Goal: Task Accomplishment & Management: Manage account settings

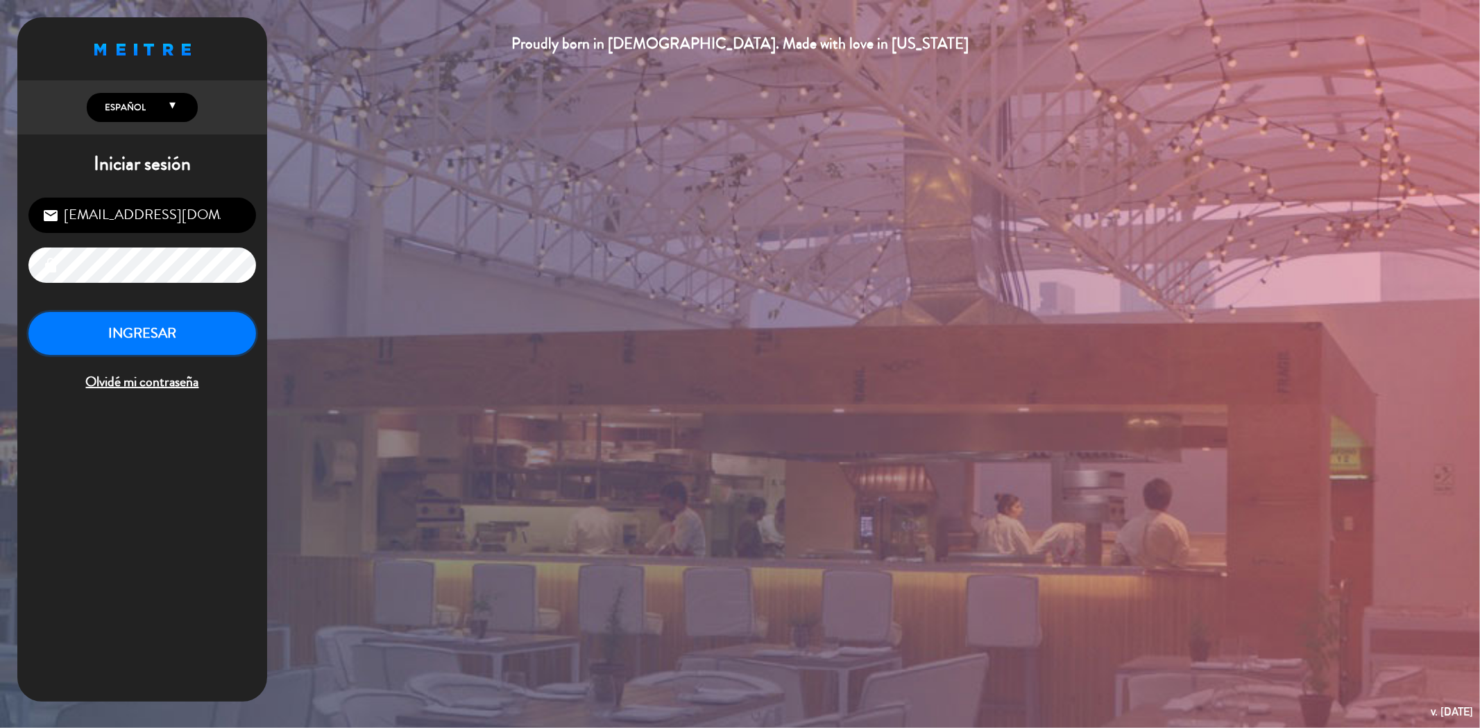
click at [176, 336] on button "INGRESAR" at bounding box center [142, 334] width 228 height 44
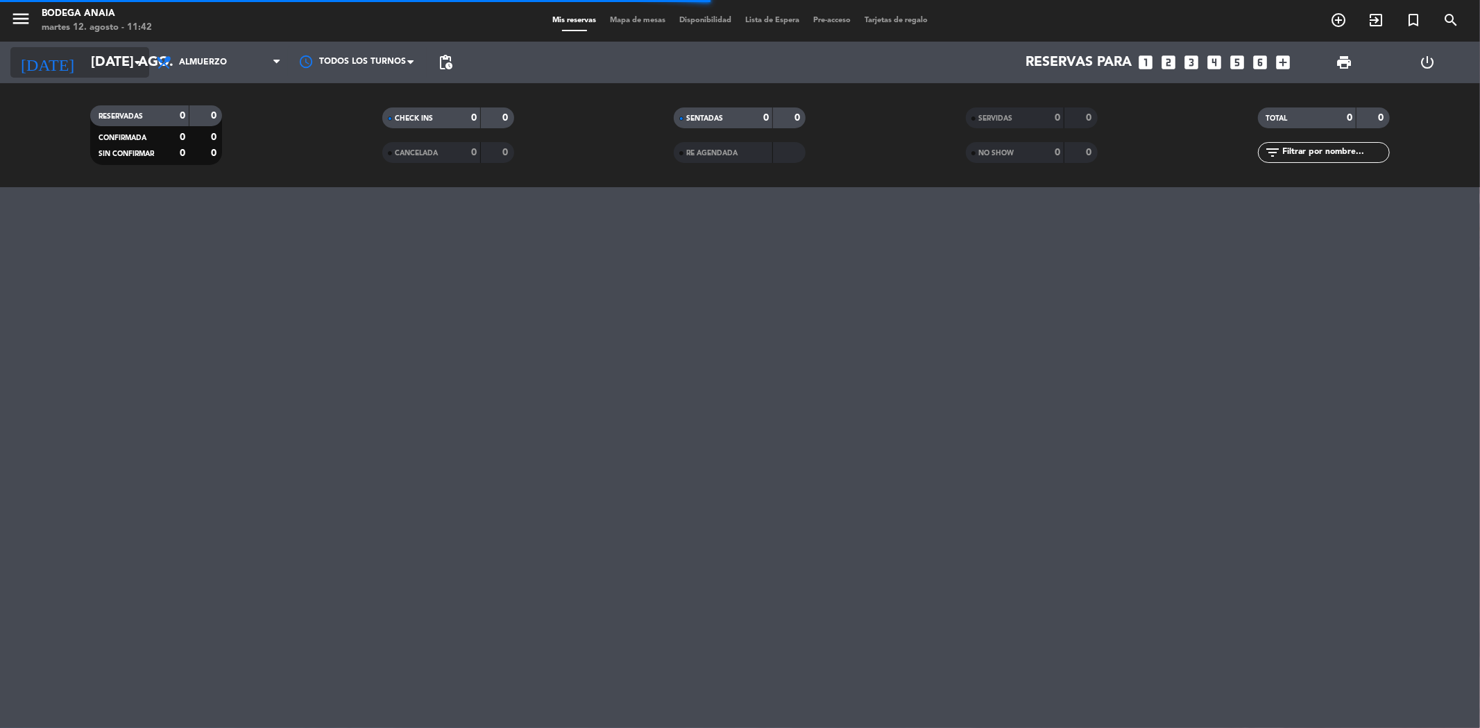
click at [108, 68] on input "[DATE] ago." at bounding box center [172, 62] width 176 height 31
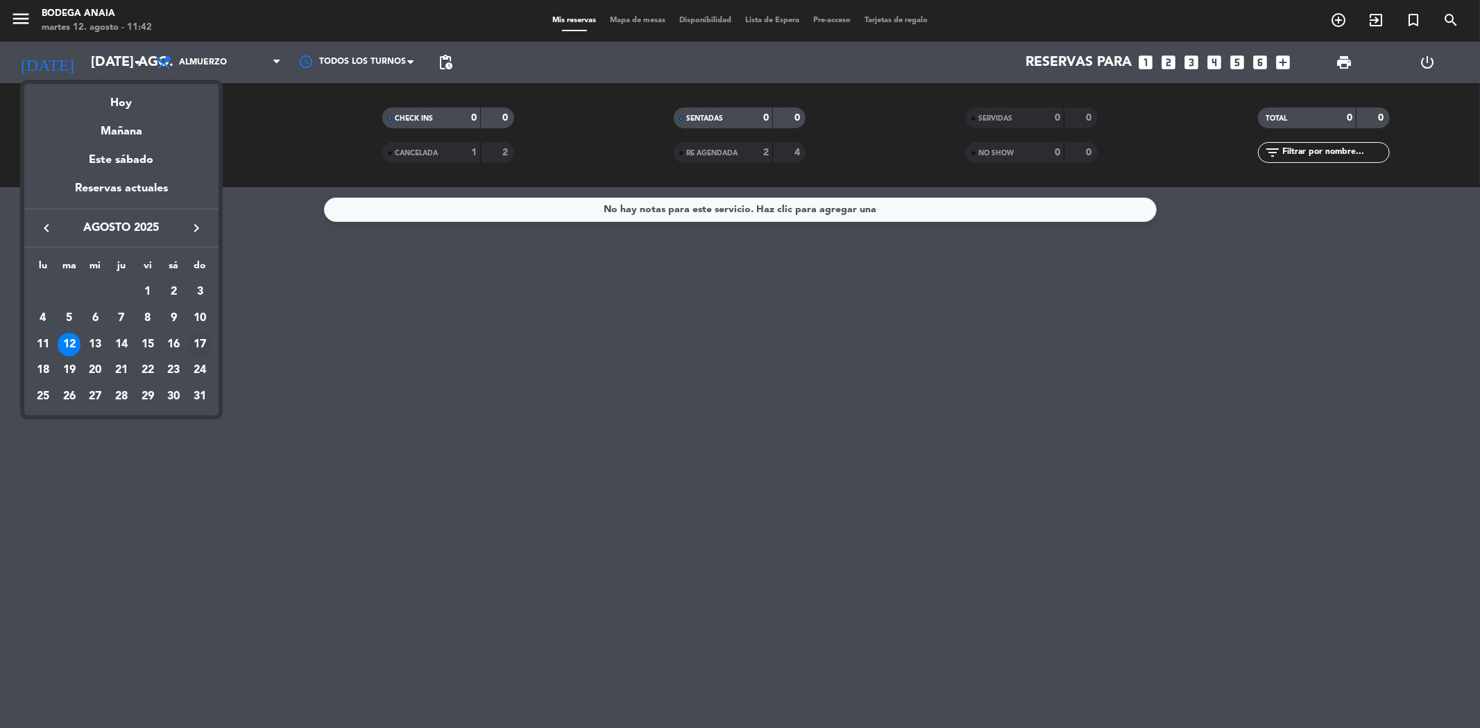
click at [198, 341] on div "17" at bounding box center [200, 345] width 24 height 24
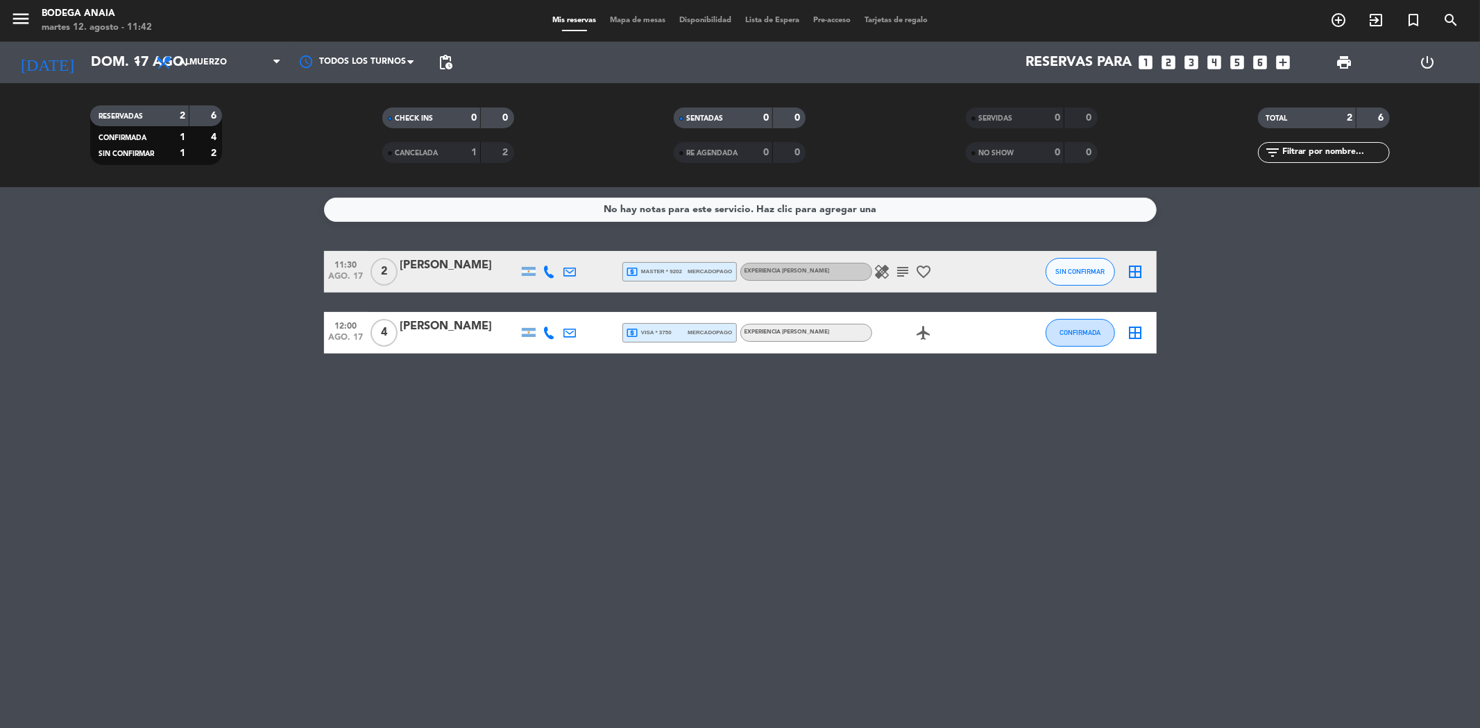
click at [421, 154] on span "CANCELADA" at bounding box center [416, 153] width 43 height 7
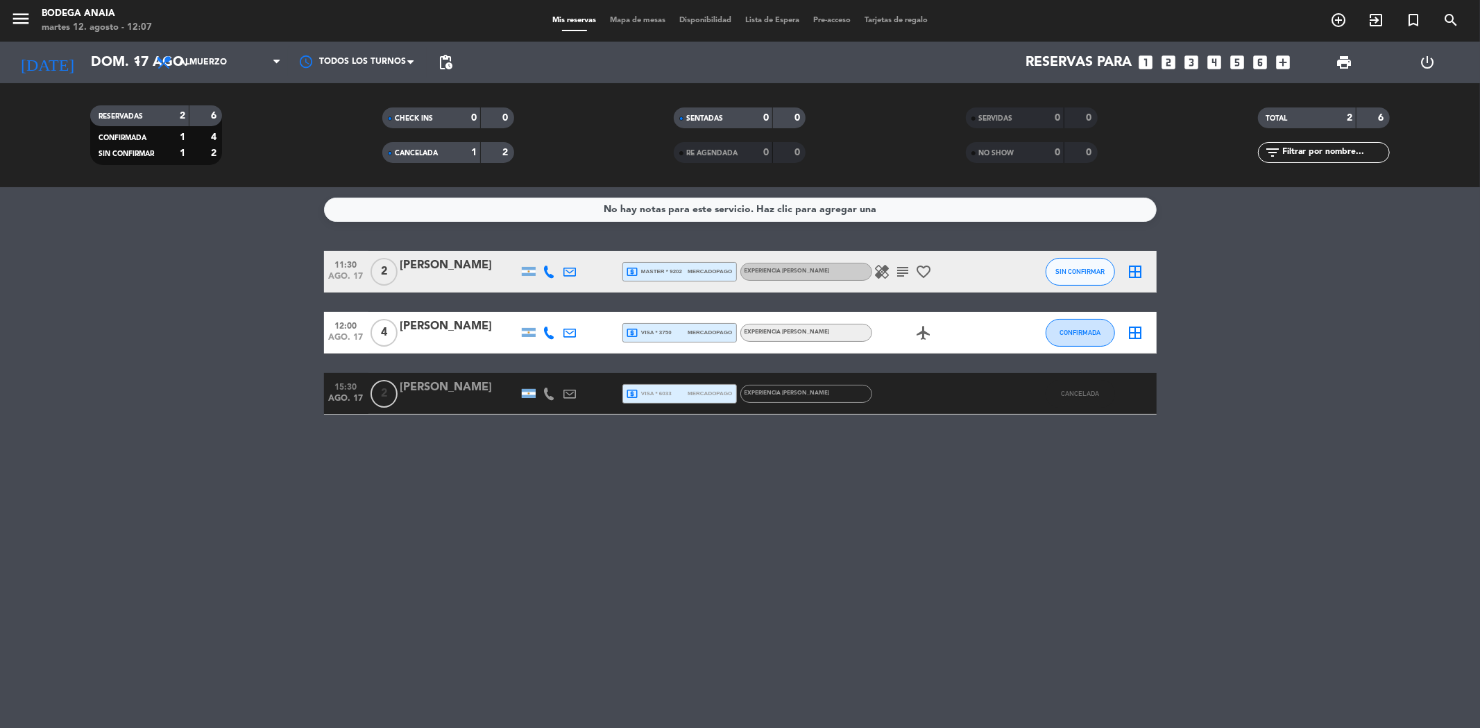
click at [451, 148] on div "1" at bounding box center [464, 153] width 28 height 16
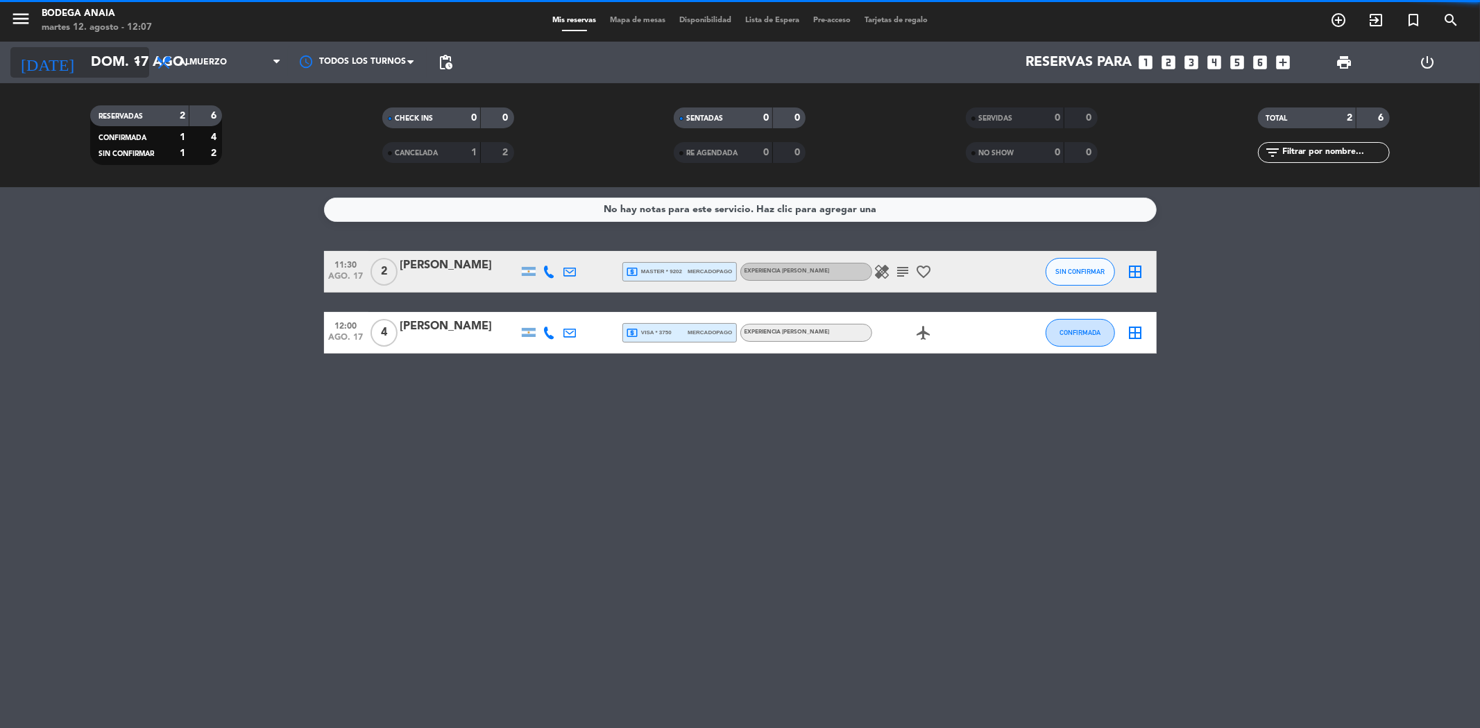
click at [102, 59] on input "dom. 17 ago." at bounding box center [172, 62] width 176 height 31
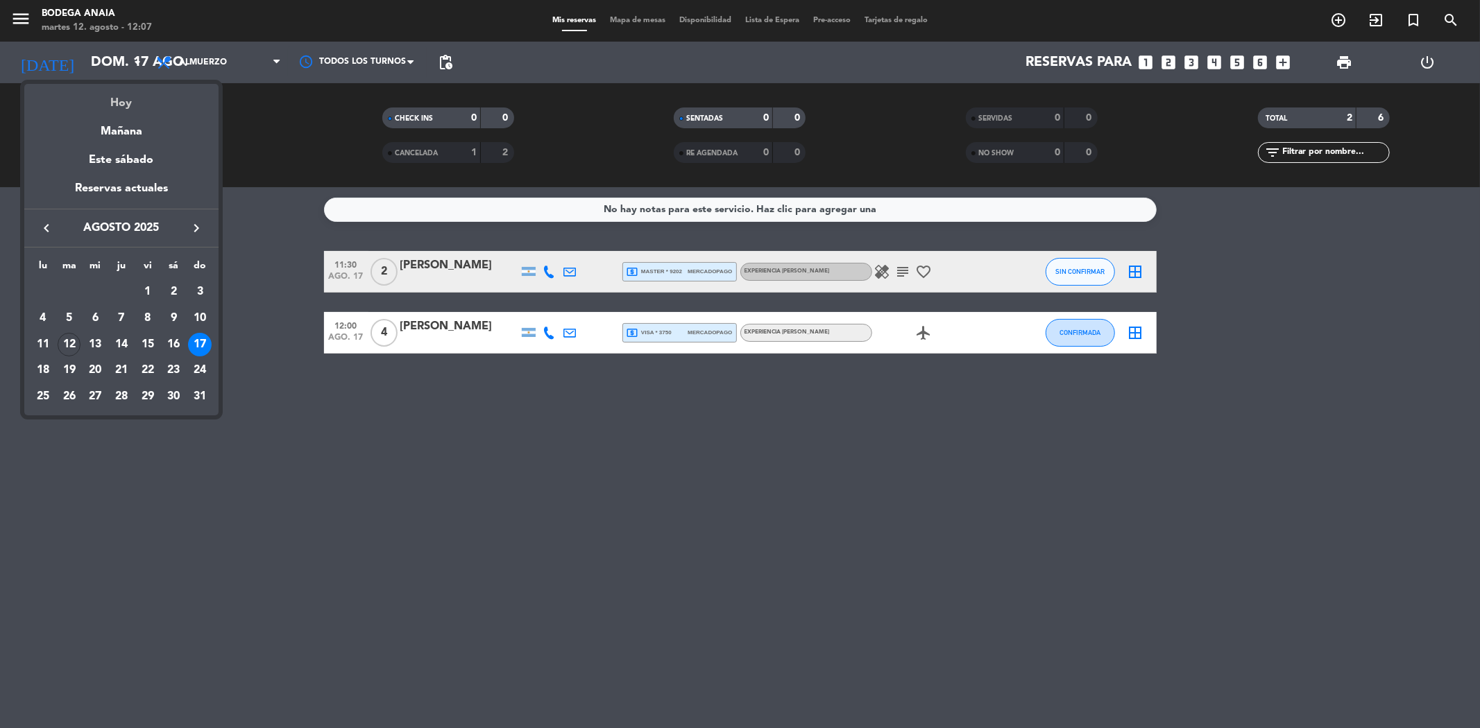
click at [125, 98] on div "Hoy" at bounding box center [121, 98] width 194 height 28
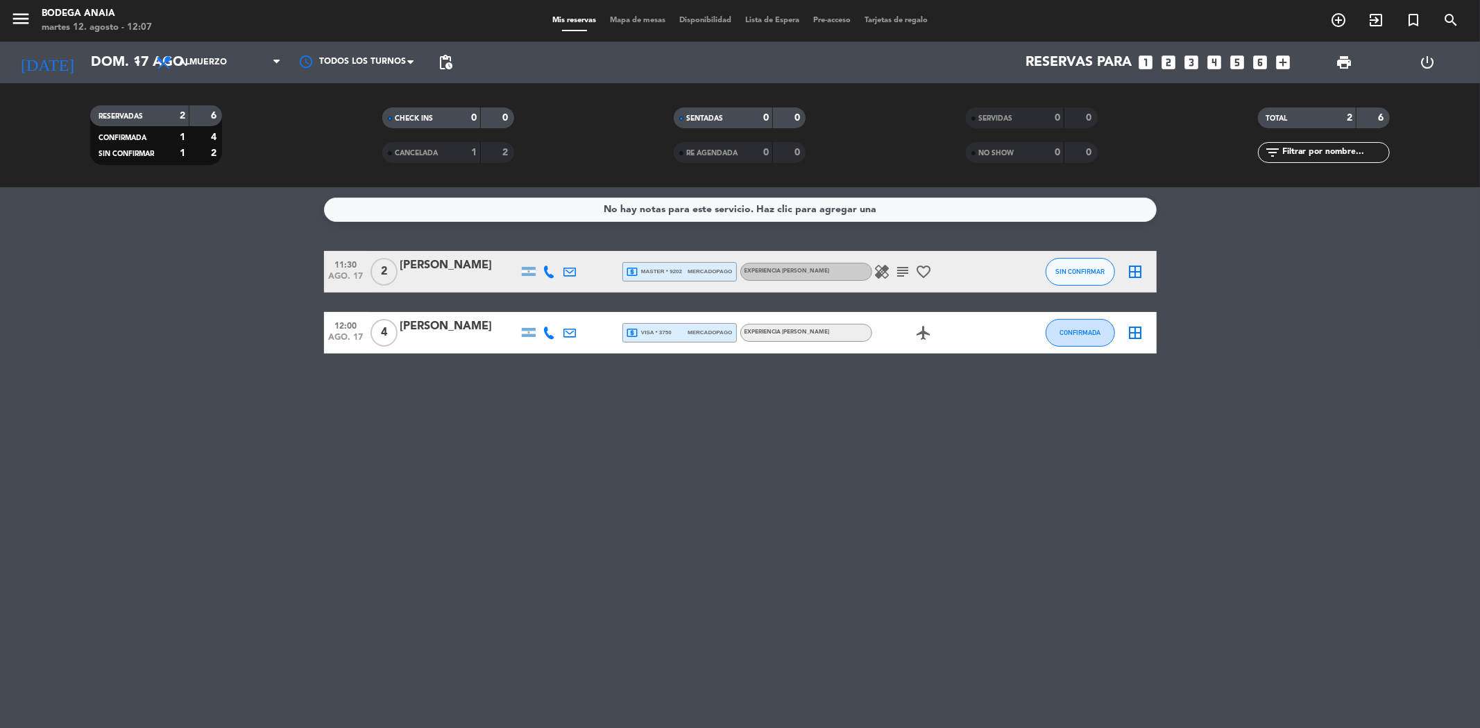
type input "[DATE] ago."
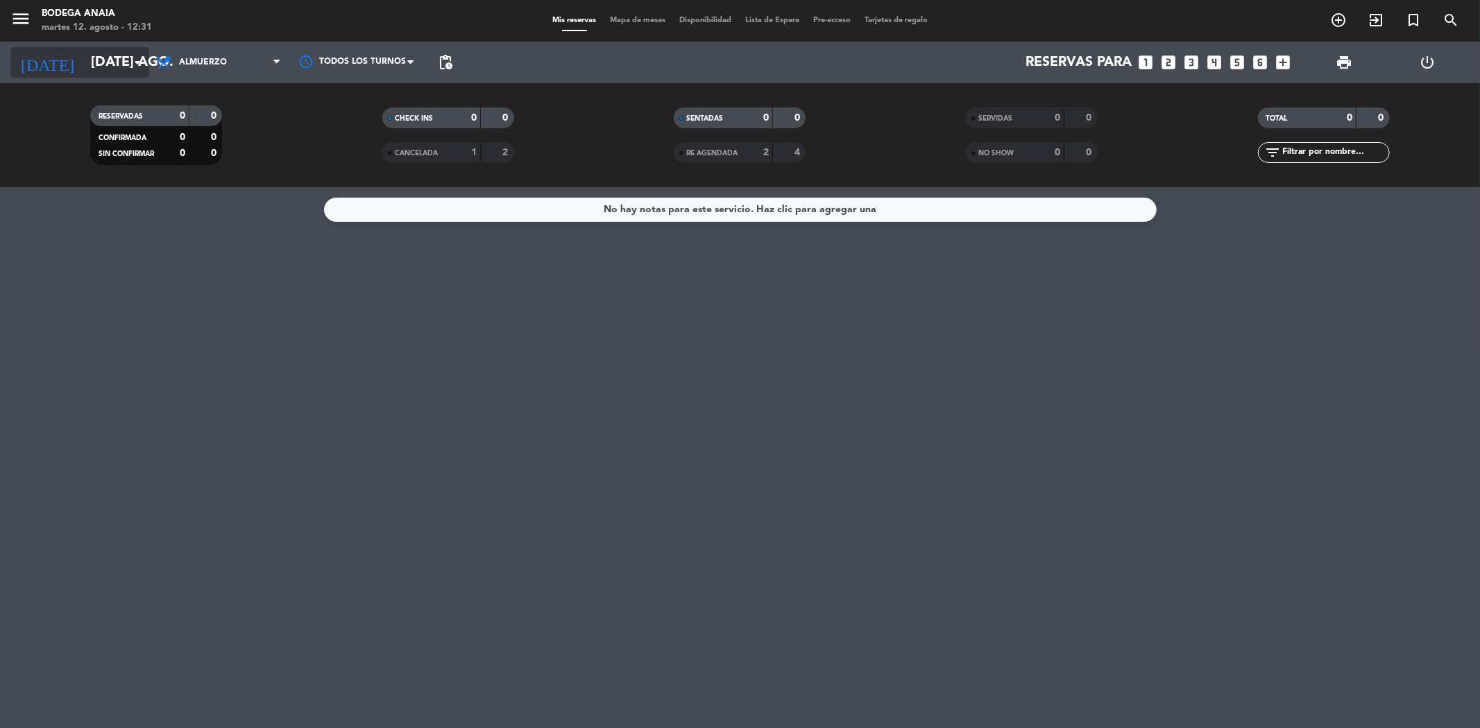
click at [130, 72] on input "[DATE] ago." at bounding box center [172, 62] width 176 height 31
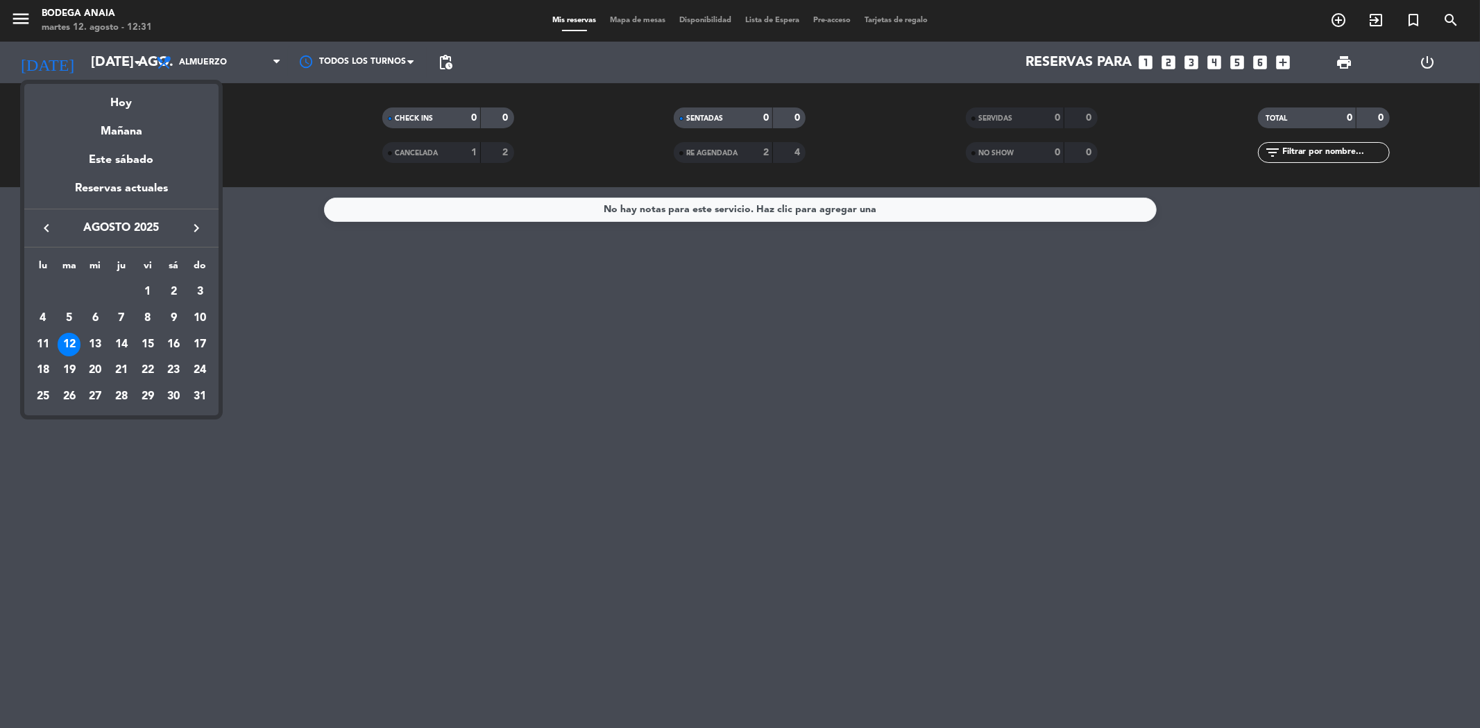
click at [1216, 65] on div at bounding box center [740, 364] width 1480 height 728
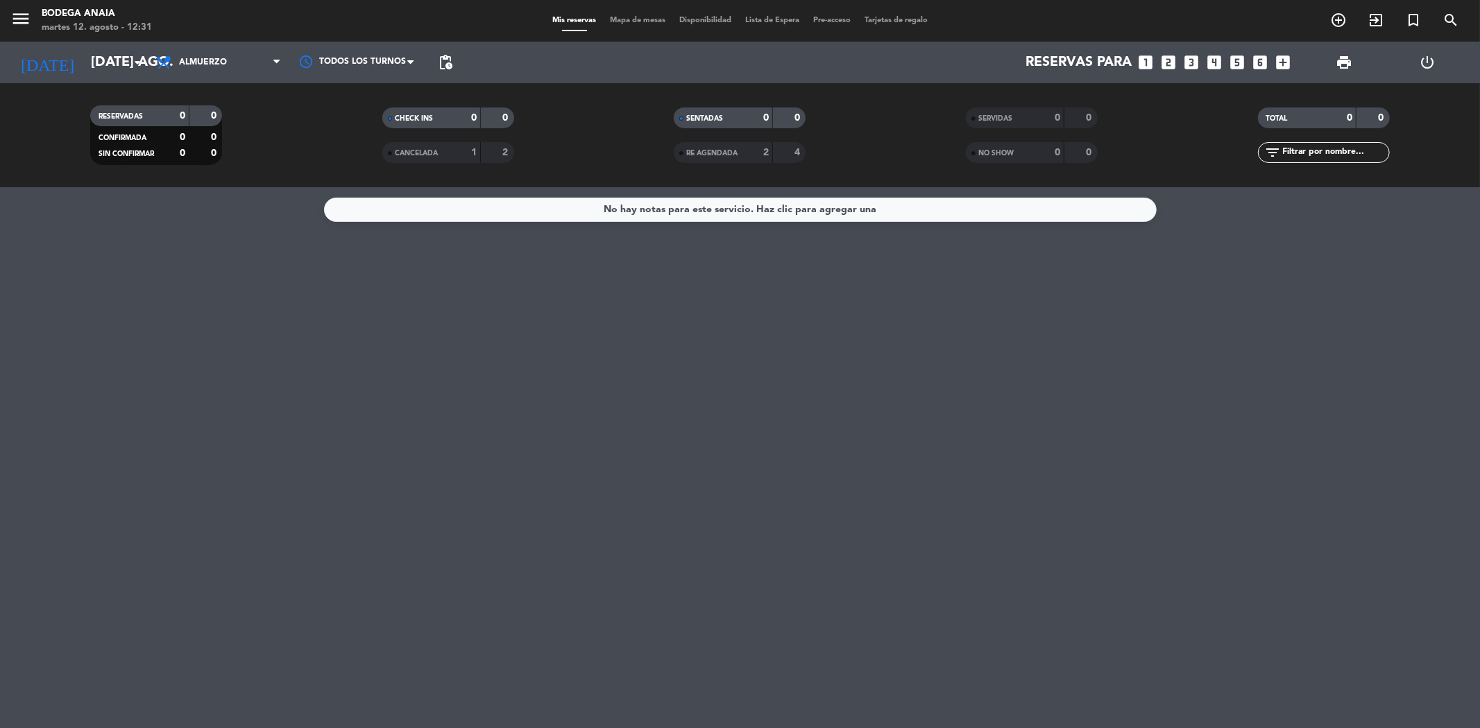
click at [1207, 57] on icon "looks_4" at bounding box center [1215, 62] width 18 height 18
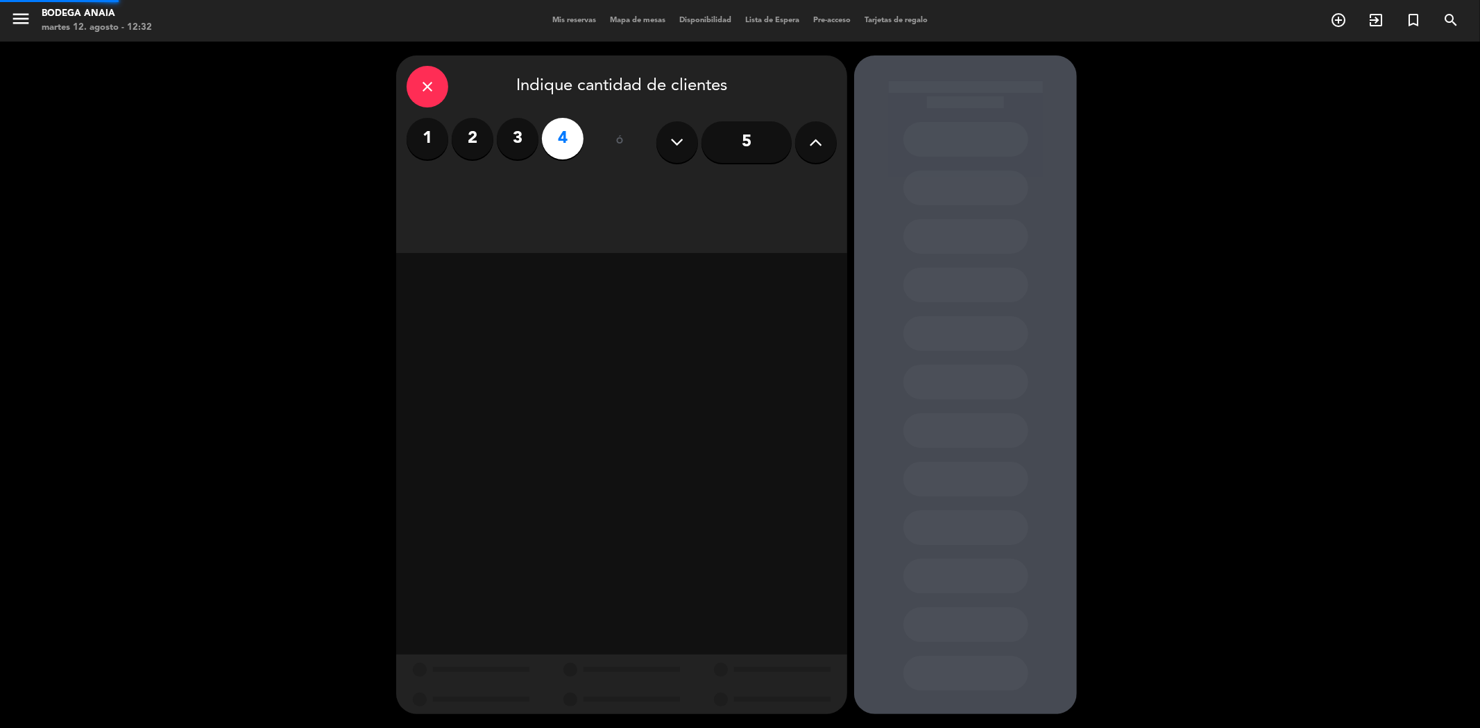
click at [1212, 58] on div "close Indique cantidad de clientes 1 2 3 4 ó 5" at bounding box center [740, 385] width 1480 height 687
click at [525, 190] on div "Almuerzo" at bounding box center [514, 190] width 214 height 28
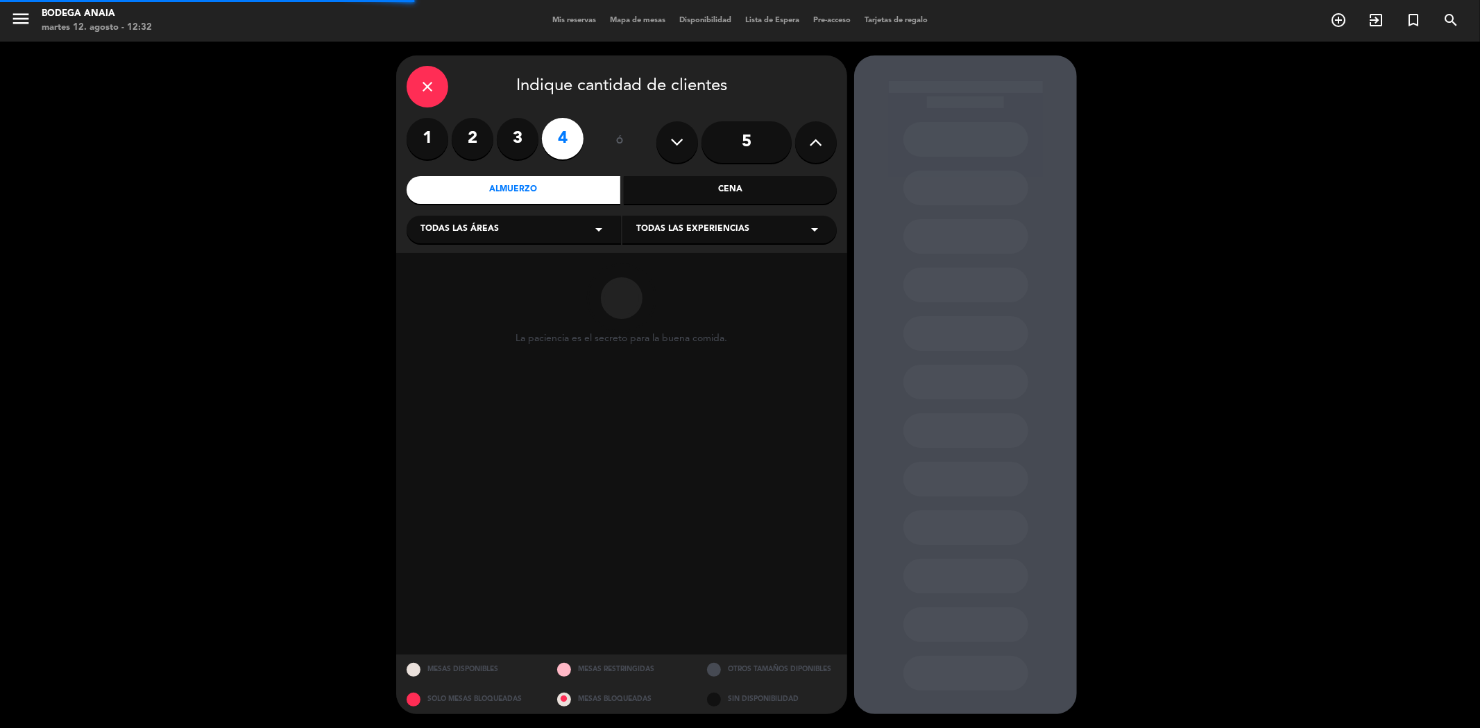
click at [511, 233] on div "Todas las áreas arrow_drop_down" at bounding box center [514, 230] width 214 height 28
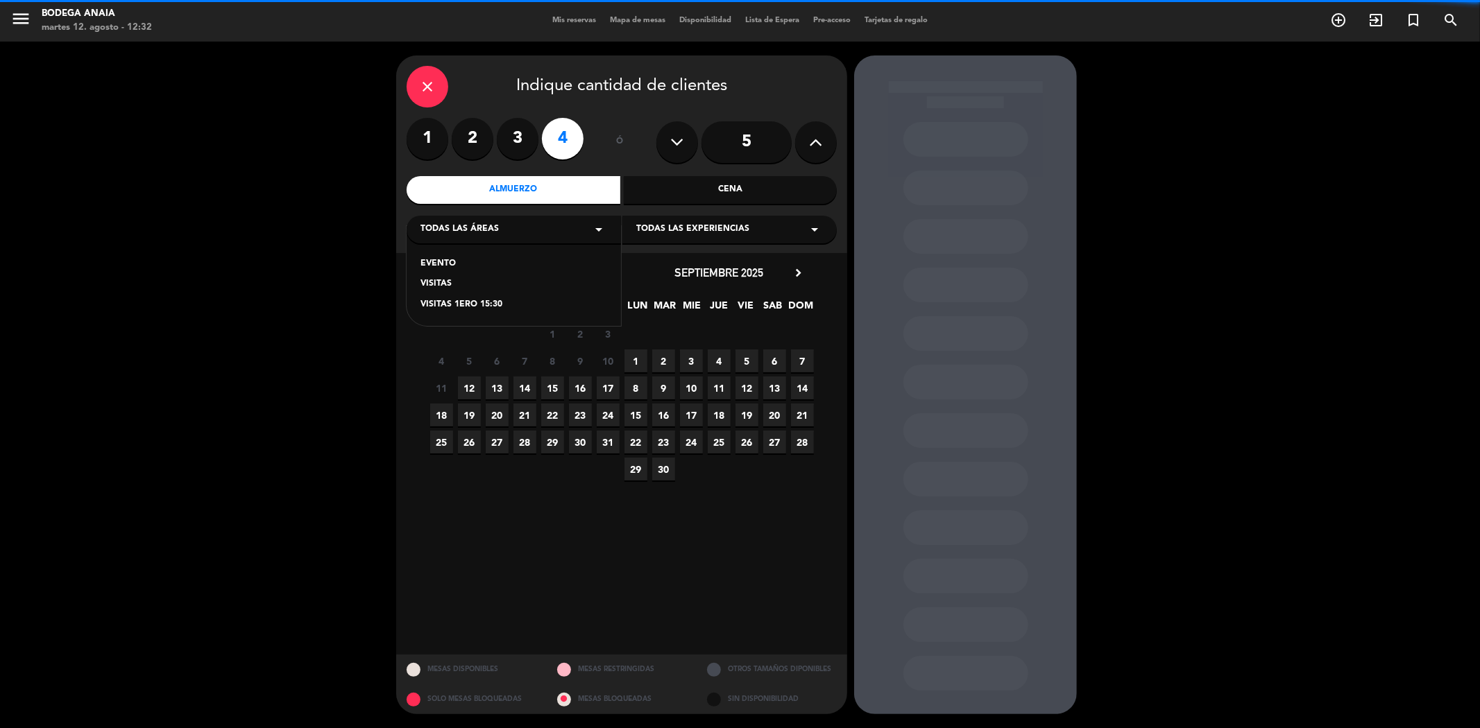
click at [443, 282] on div "VISITAS" at bounding box center [513, 285] width 187 height 14
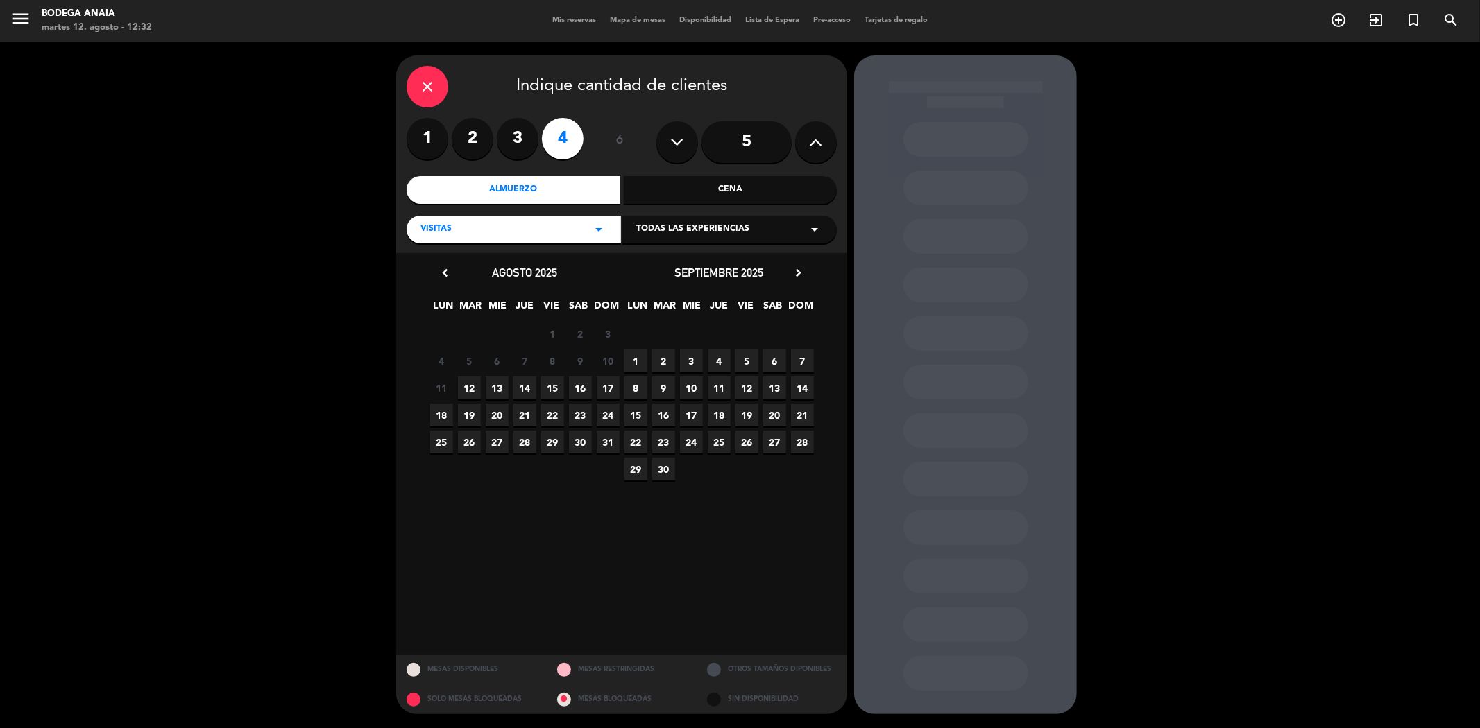
click at [792, 262] on div "chevron_left agosto 2025 LUN MAR [PERSON_NAME] VIE SAB DOM 28 29 30 31 1 2 3 4 …" at bounding box center [621, 454] width 451 height 402
click at [793, 267] on icon "chevron_right" at bounding box center [798, 273] width 15 height 15
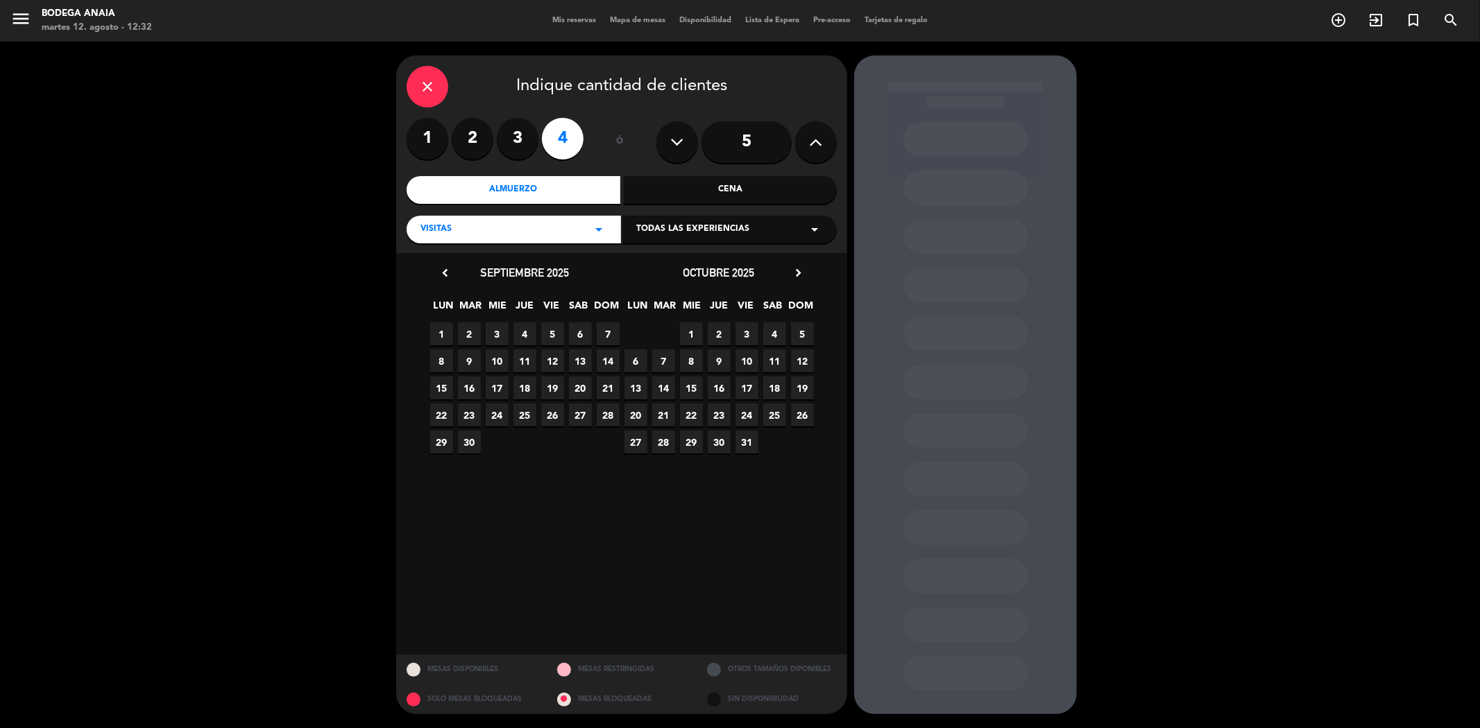
click at [793, 267] on icon "chevron_right" at bounding box center [798, 273] width 15 height 15
click at [805, 440] on span "30" at bounding box center [802, 442] width 23 height 23
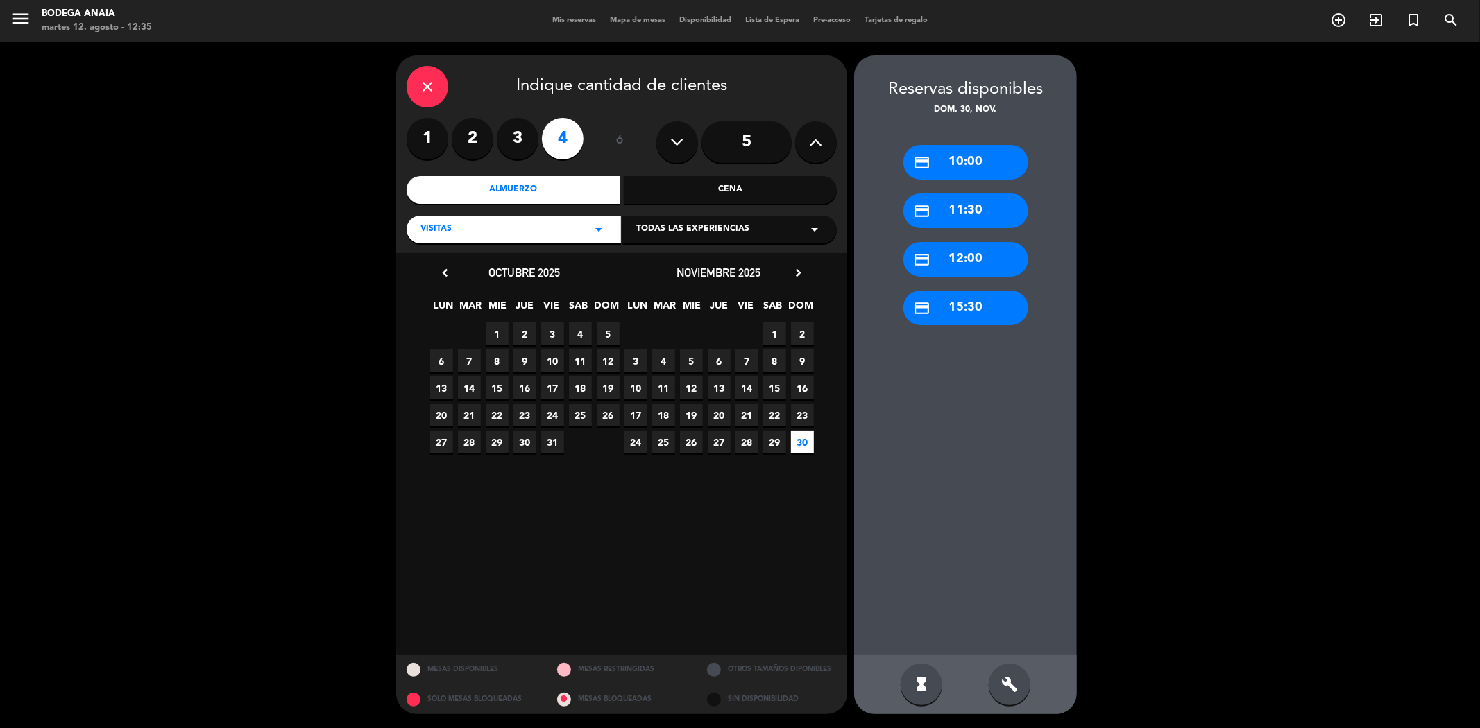
click at [438, 70] on div "close" at bounding box center [428, 87] width 42 height 42
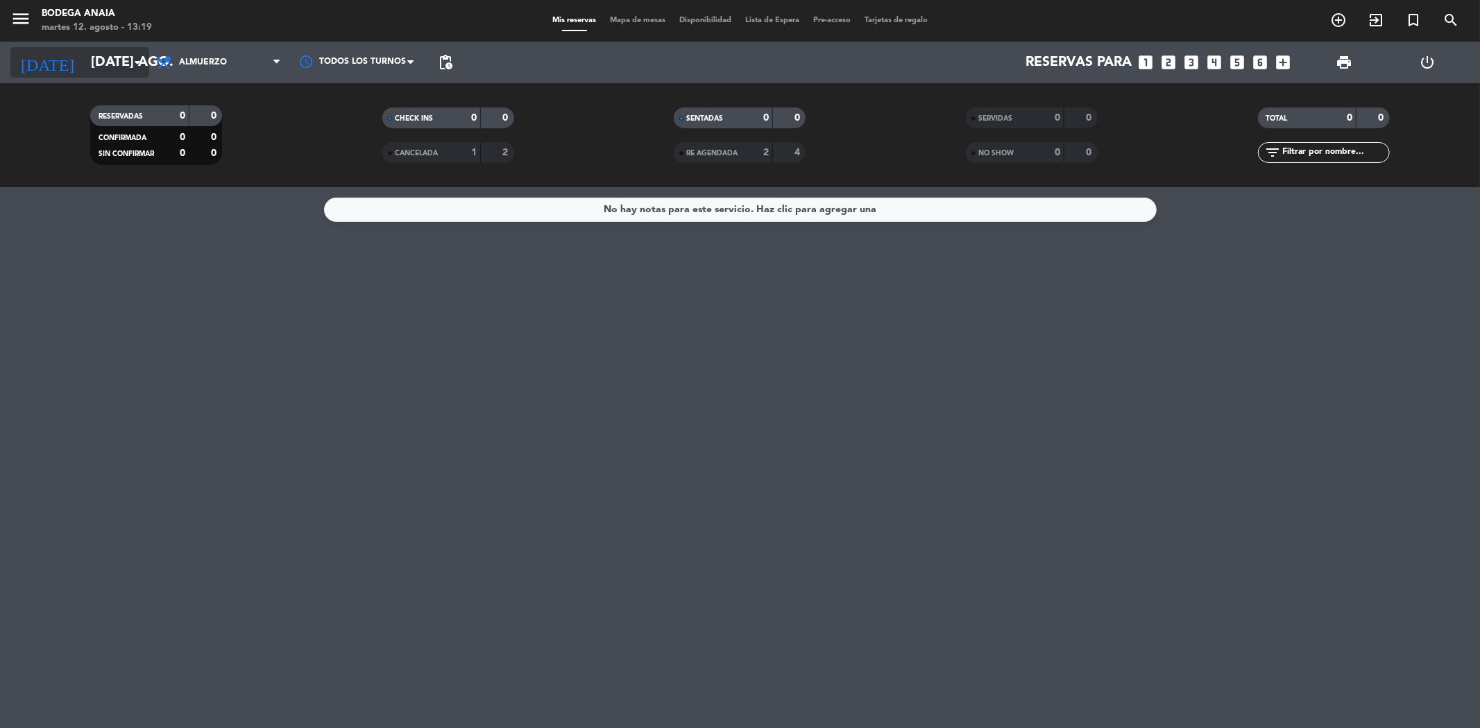
click at [126, 47] on input "[DATE] ago." at bounding box center [172, 62] width 176 height 31
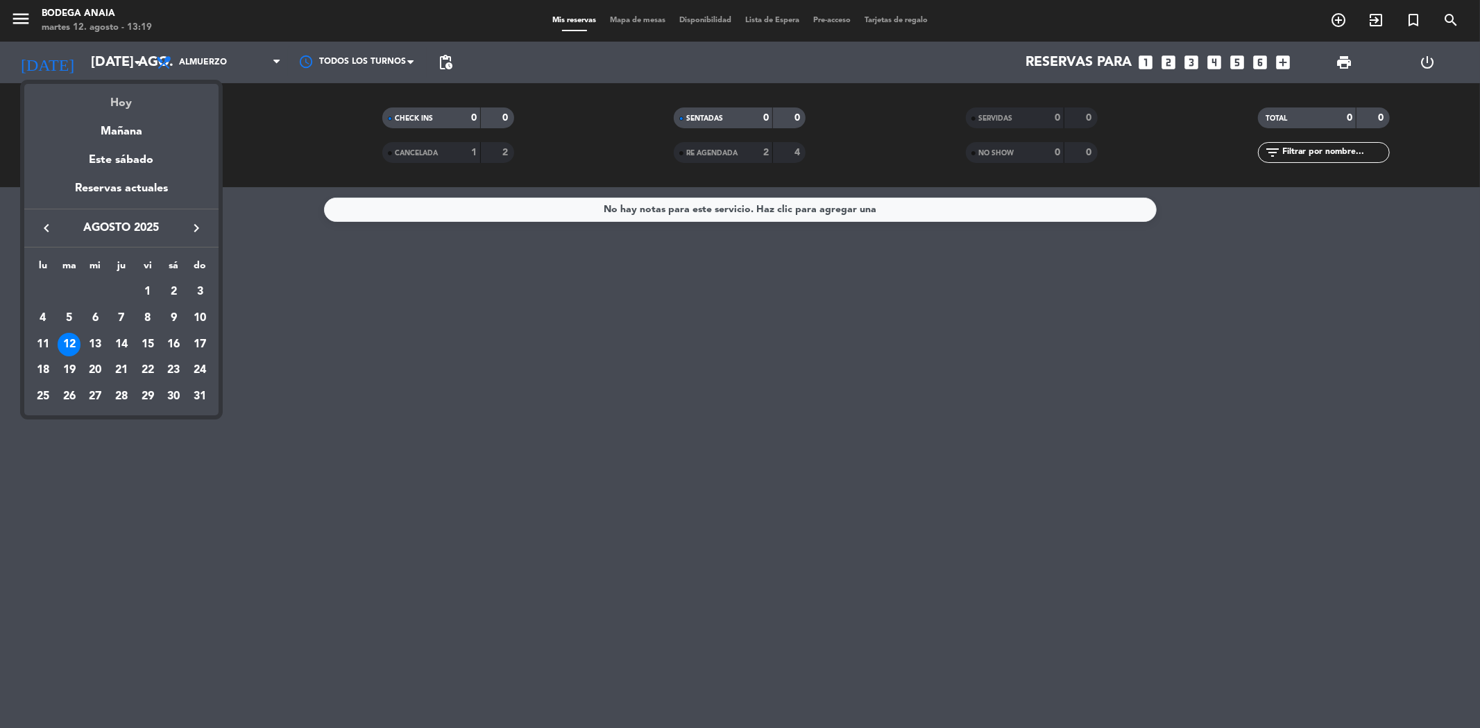
click at [107, 102] on div "Hoy" at bounding box center [121, 98] width 194 height 28
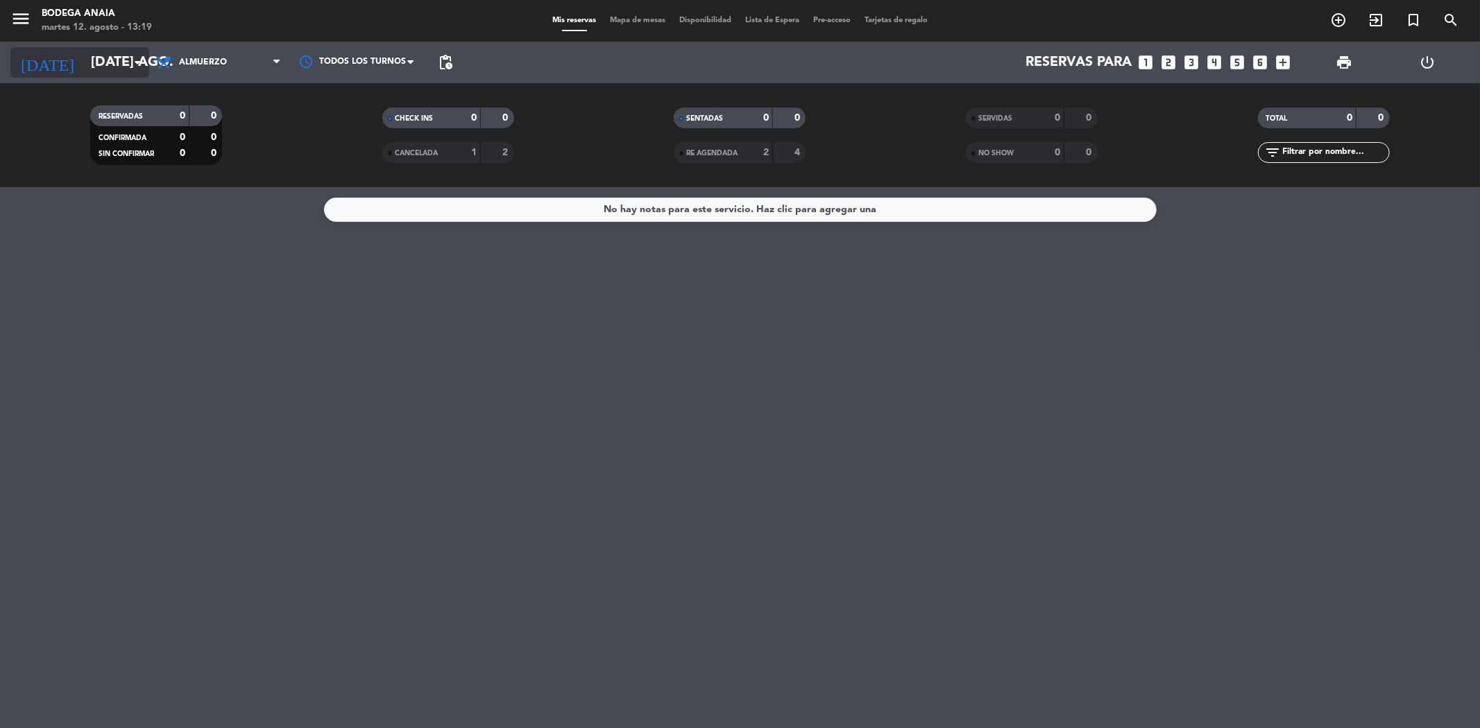
click at [113, 64] on input "[DATE] ago." at bounding box center [172, 62] width 176 height 31
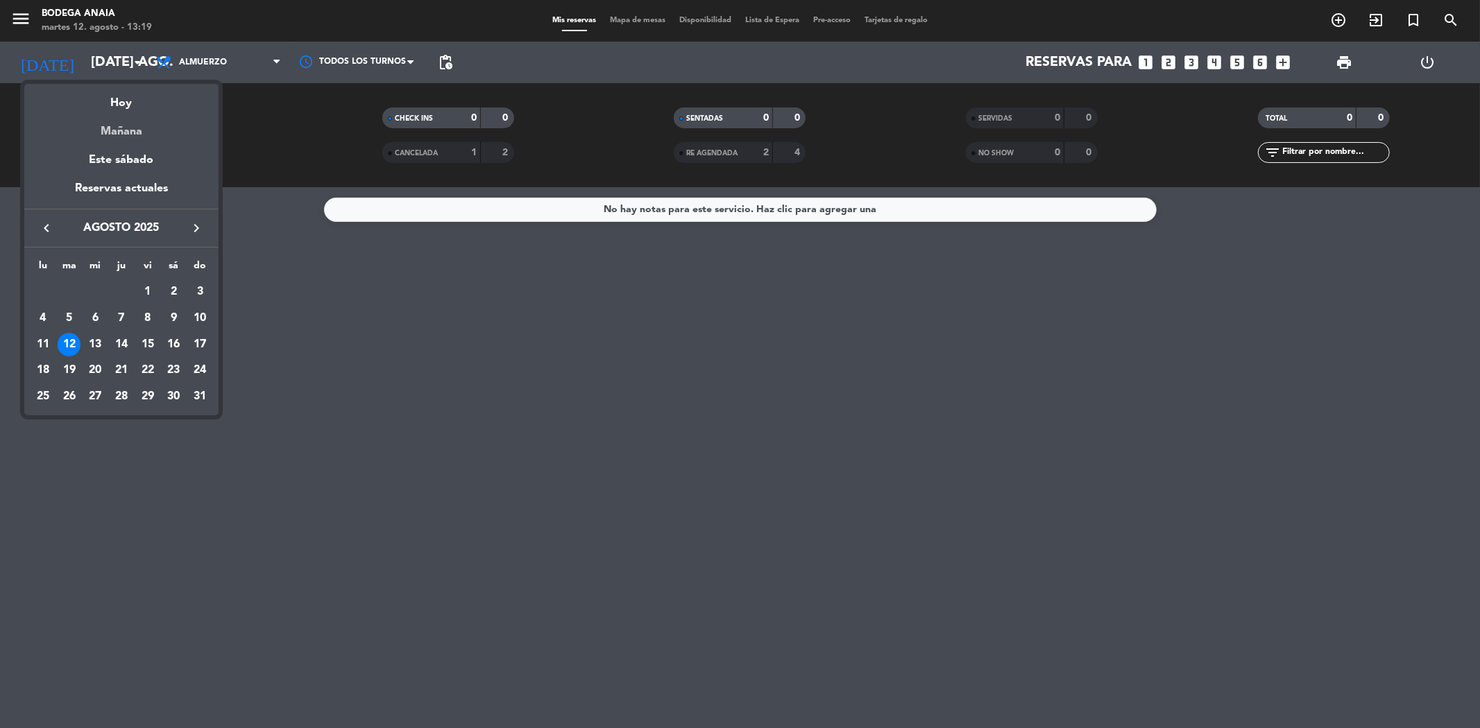
click at [128, 123] on div "Mañana" at bounding box center [121, 126] width 194 height 28
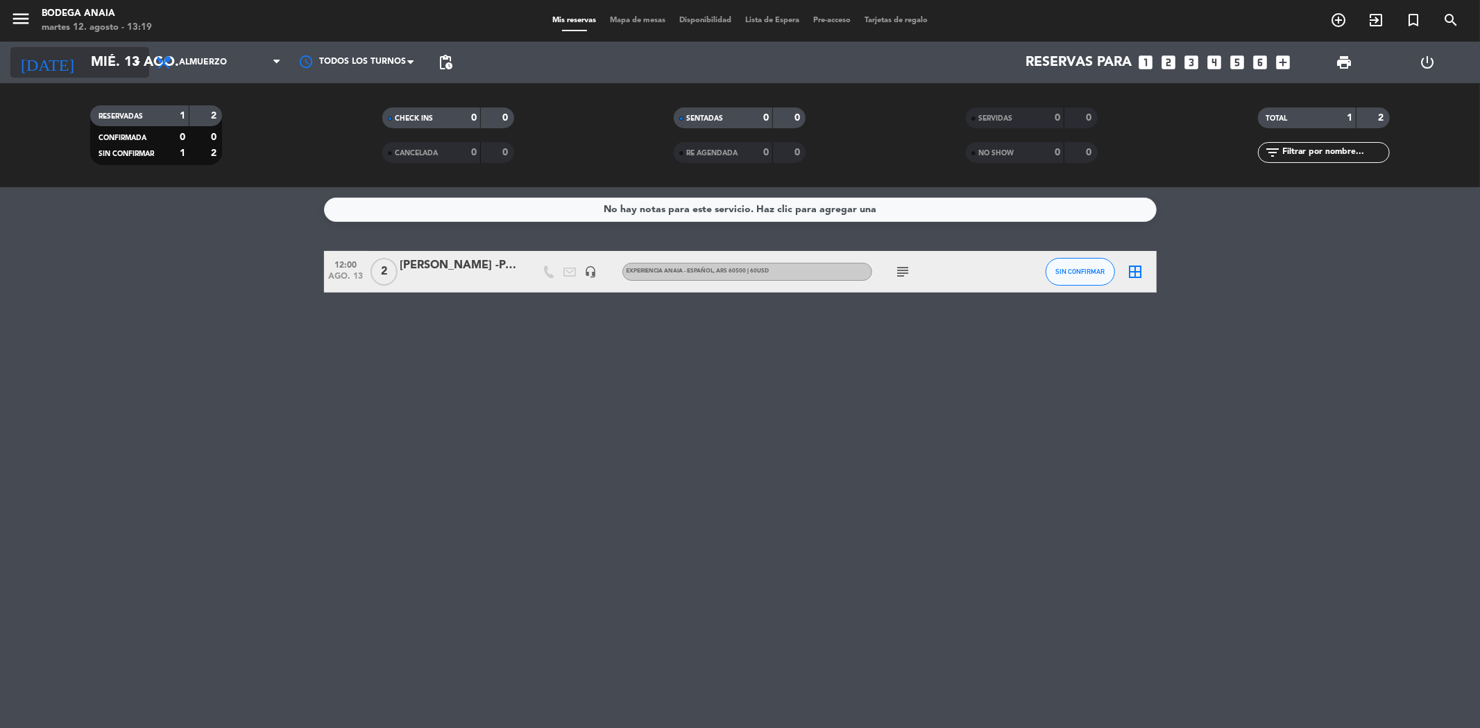
click at [86, 56] on input "mié. 13 ago." at bounding box center [172, 62] width 176 height 31
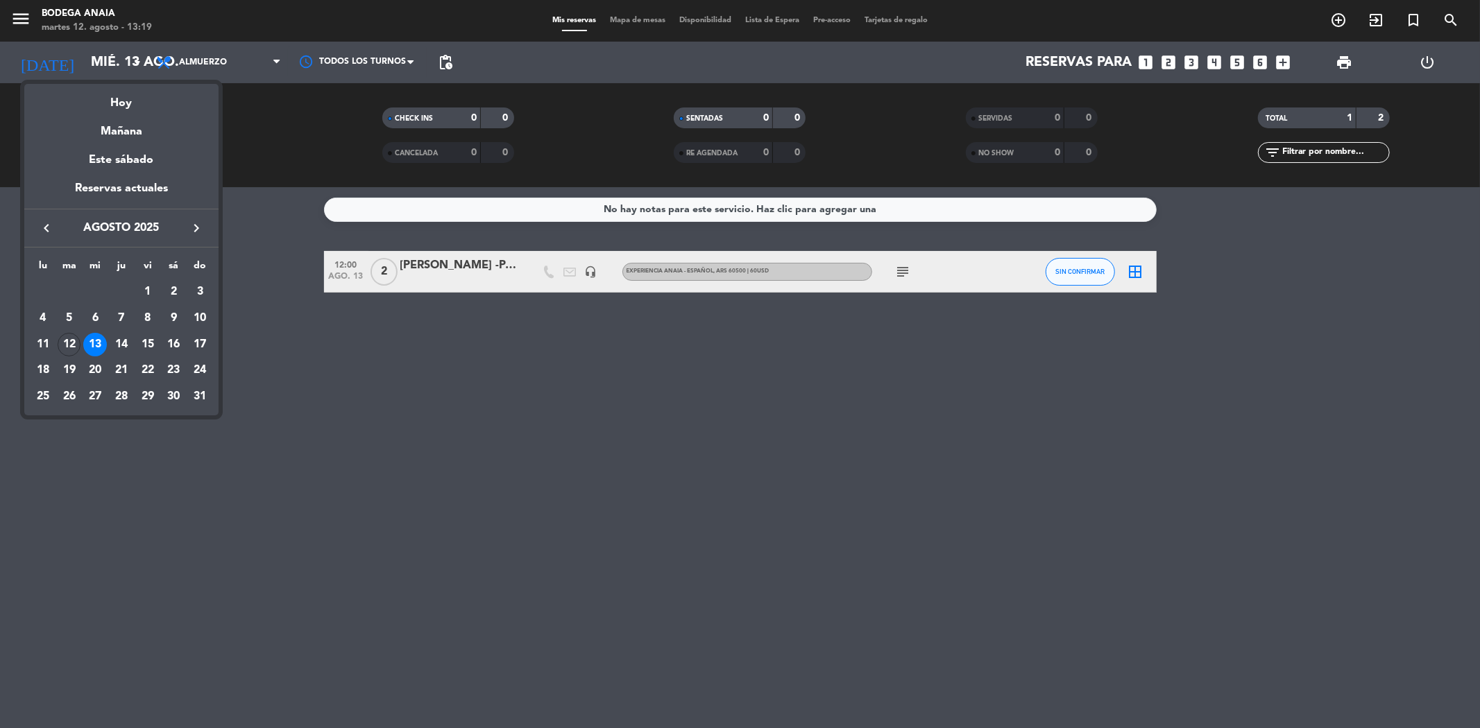
drag, startPoint x: 143, startPoint y: 349, endPoint x: 135, endPoint y: 344, distance: 9.0
click at [137, 346] on div "15" at bounding box center [148, 345] width 24 height 24
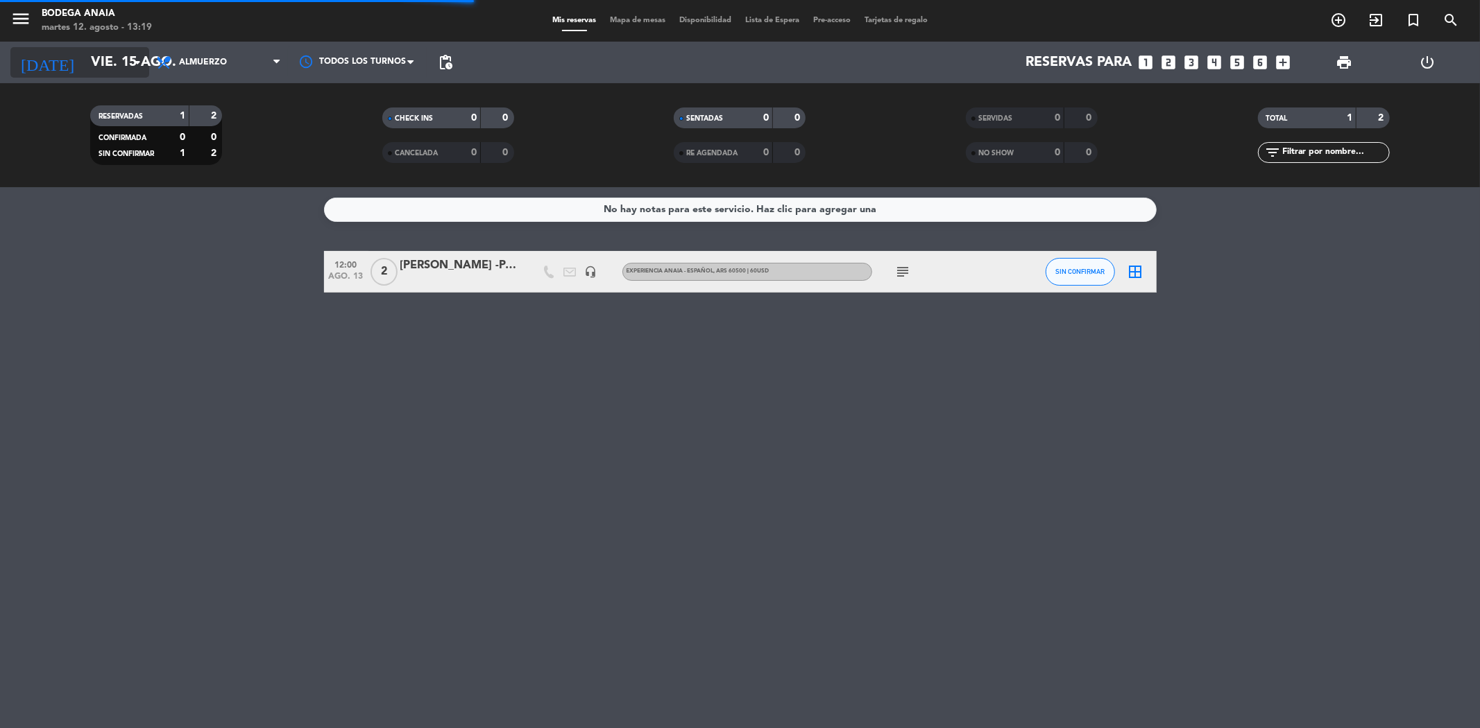
click at [119, 58] on input "vie. 15 ago." at bounding box center [172, 62] width 176 height 31
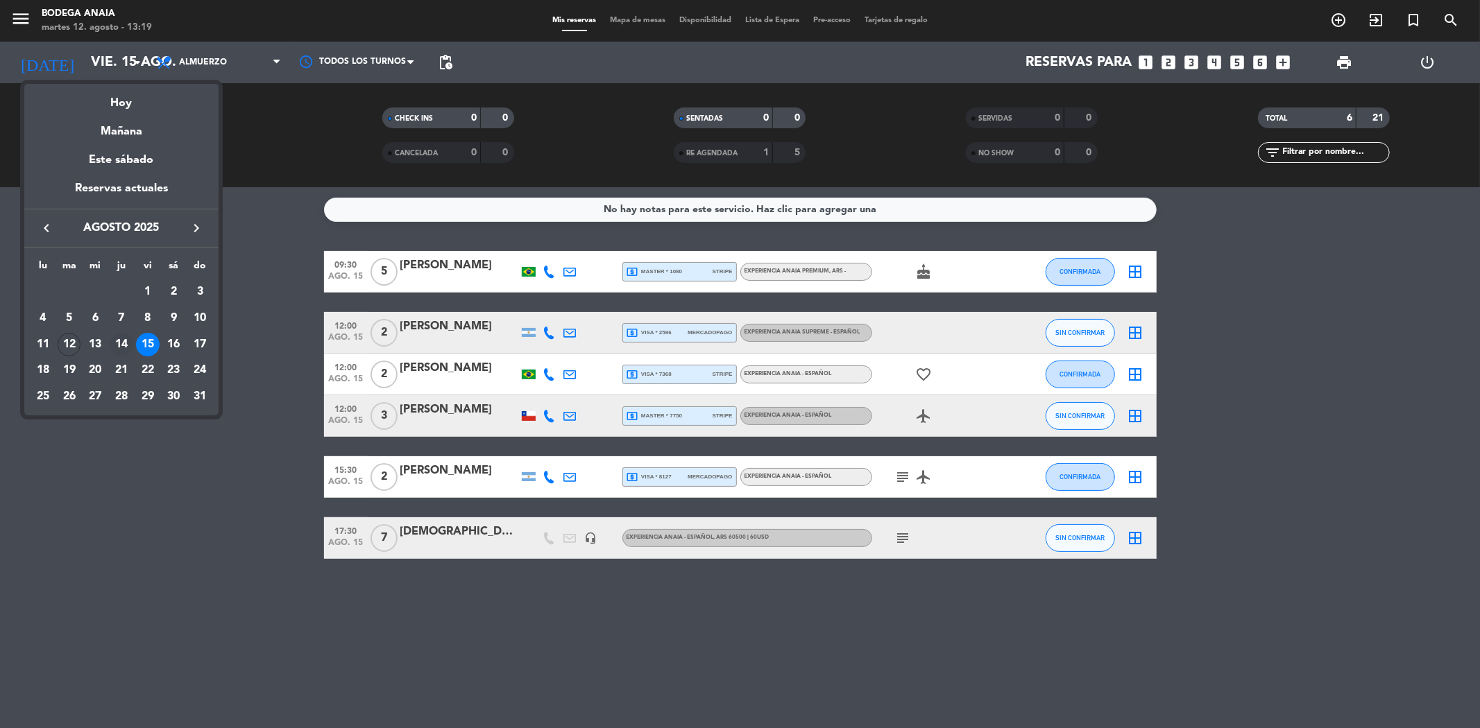
click at [121, 344] on div "14" at bounding box center [122, 345] width 24 height 24
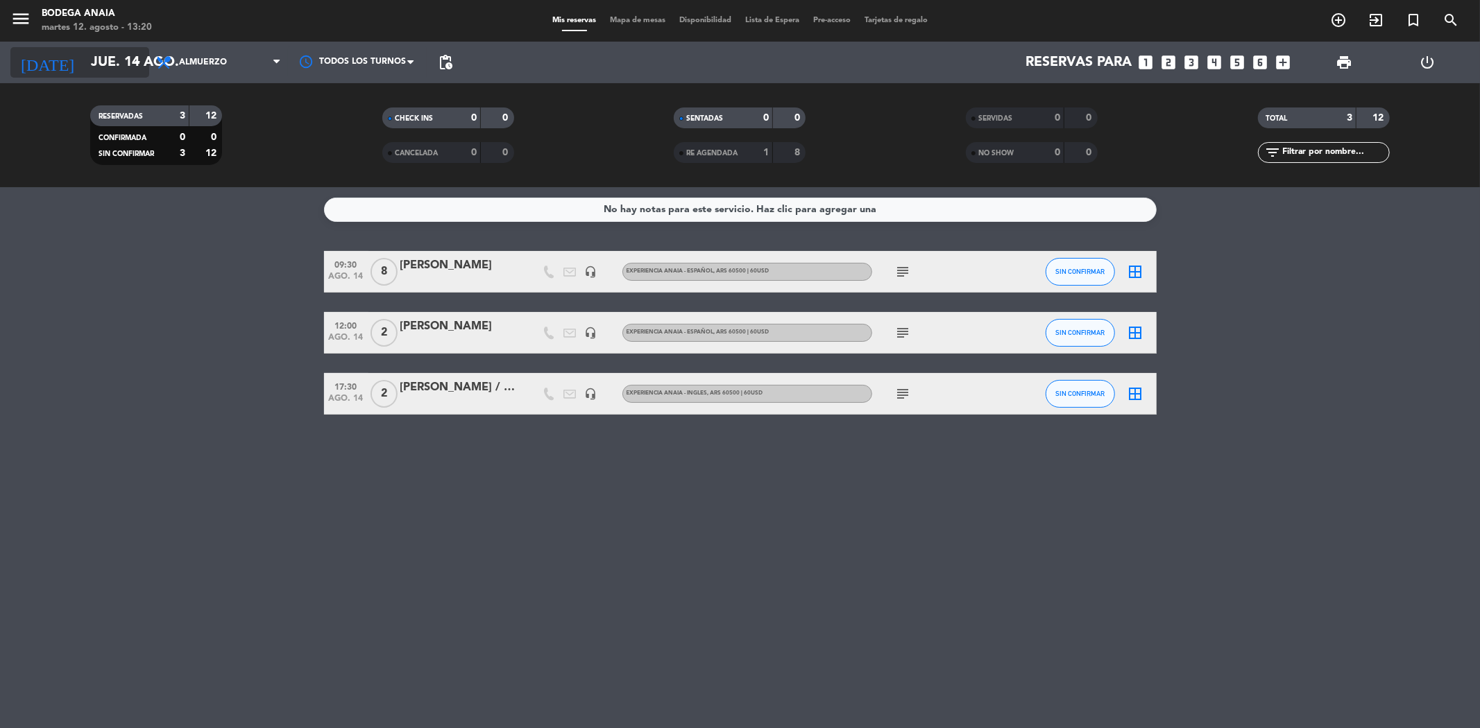
click at [84, 51] on input "jue. 14 ago." at bounding box center [172, 62] width 176 height 31
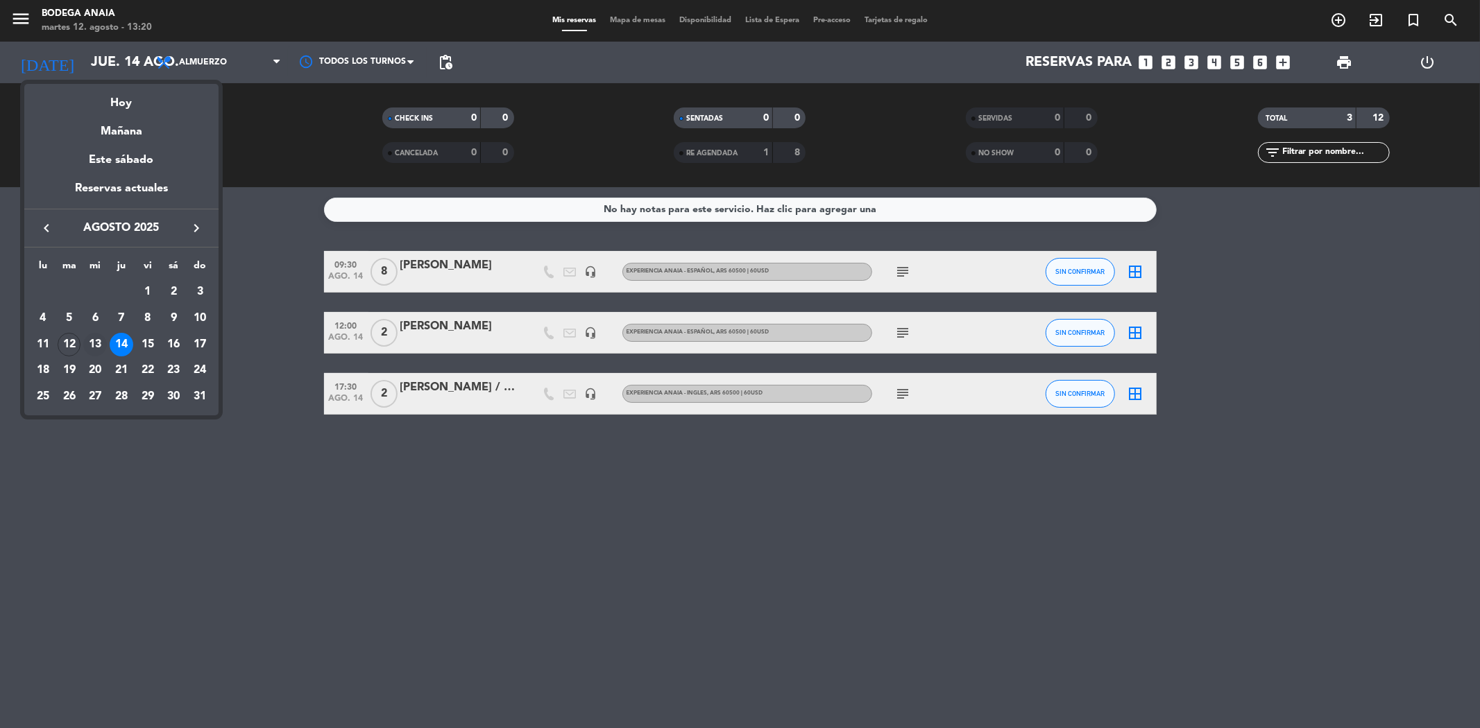
click at [96, 345] on div "13" at bounding box center [95, 345] width 24 height 24
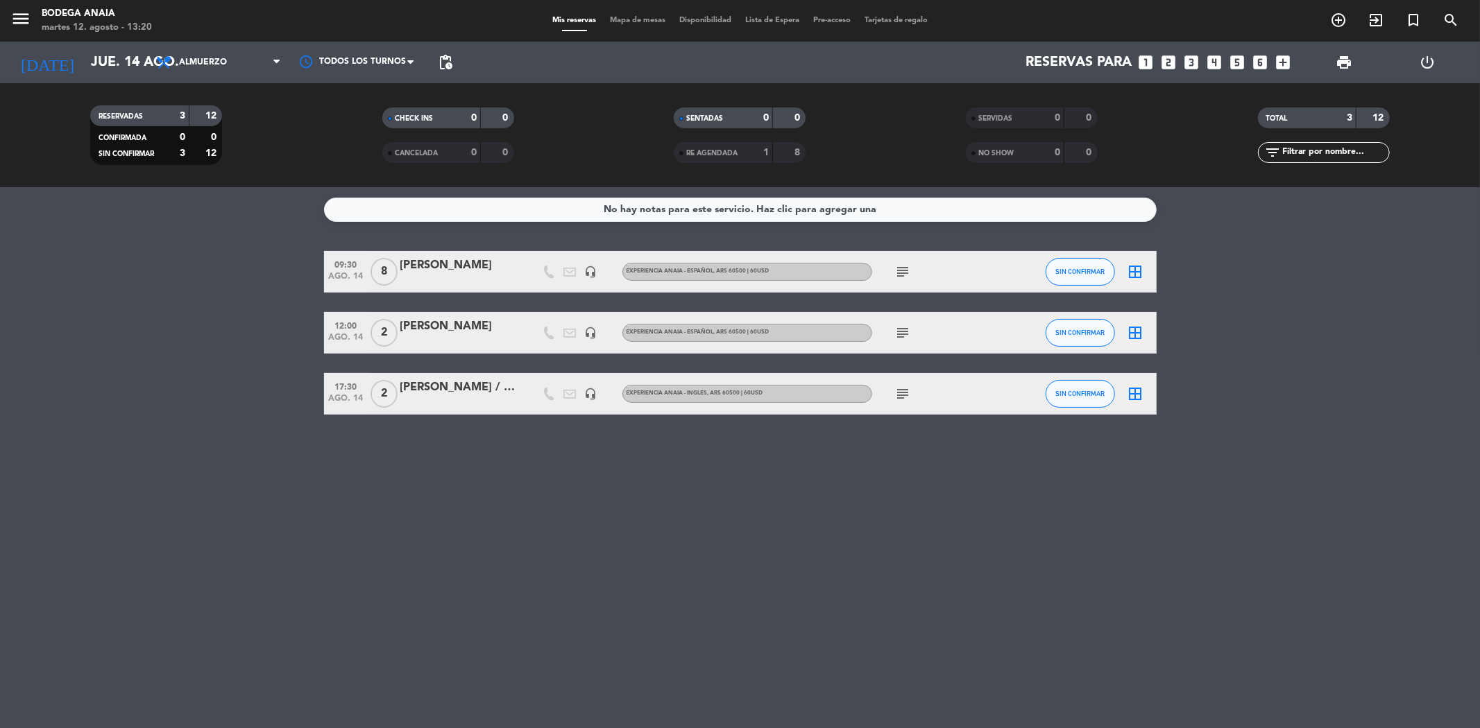
type input "mié. 13 ago."
